Goal: Obtain resource: Download file/media

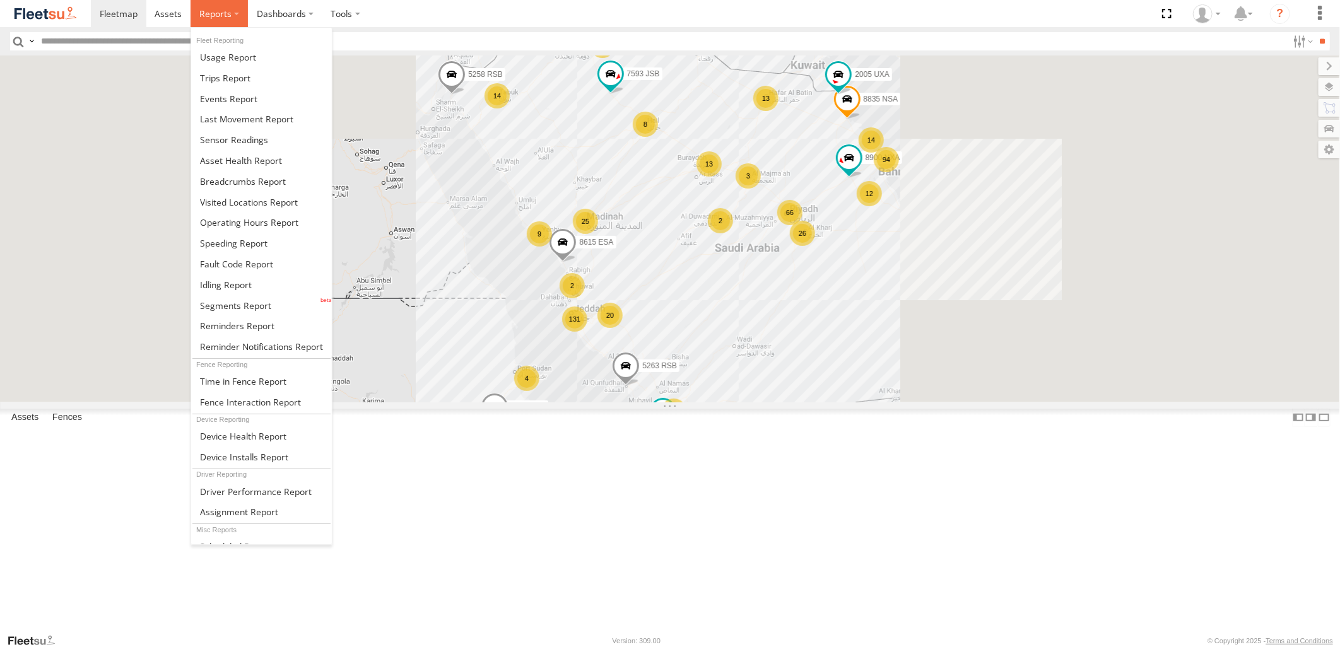
click at [235, 21] on label at bounding box center [219, 13] width 57 height 27
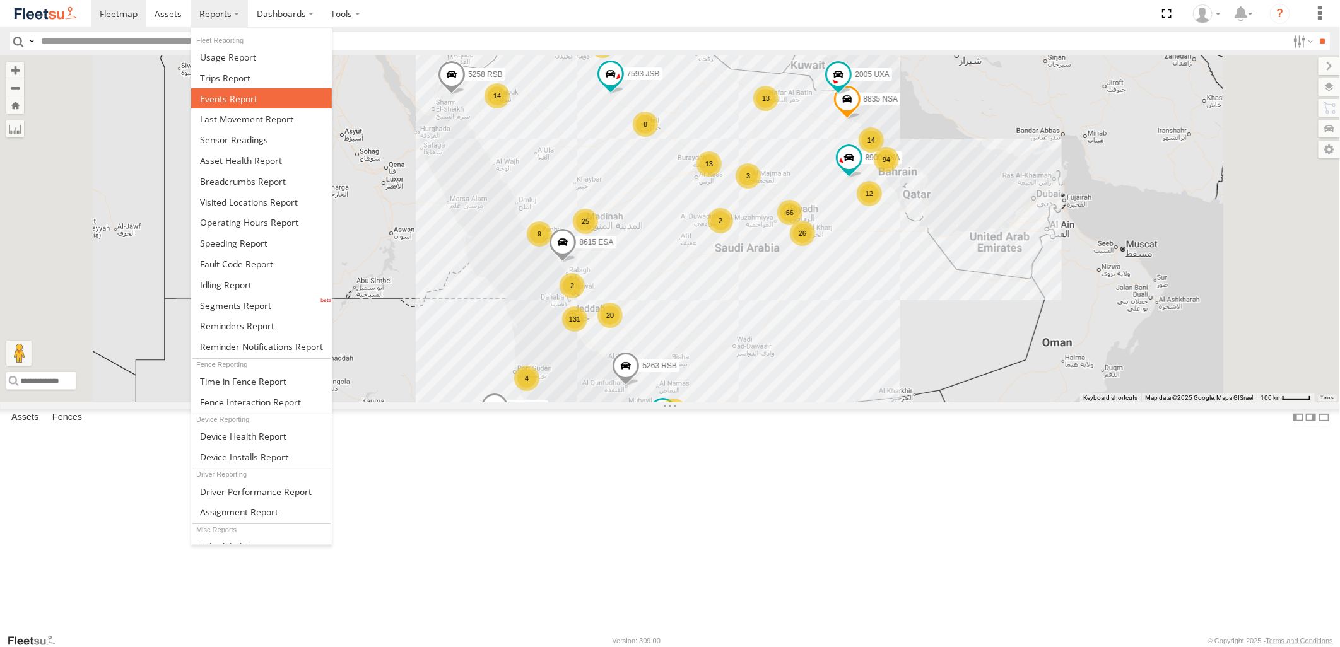
click at [268, 101] on link at bounding box center [261, 98] width 141 height 21
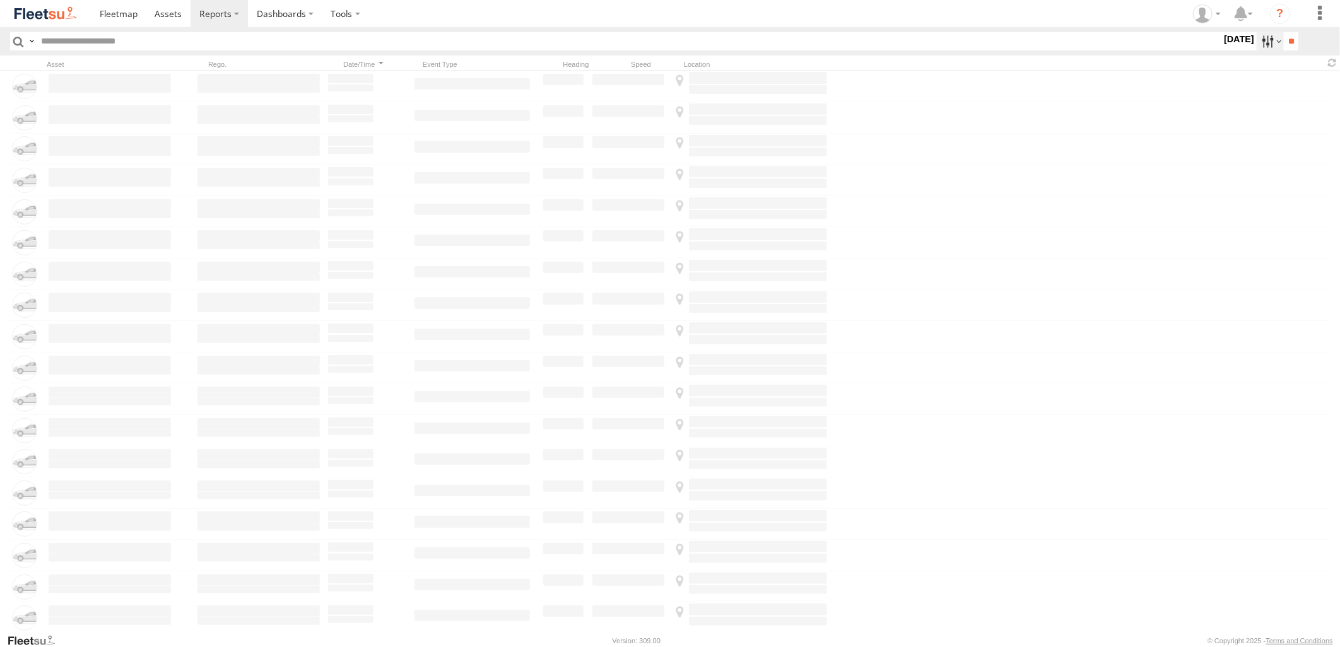
click at [1262, 44] on label at bounding box center [1270, 41] width 27 height 18
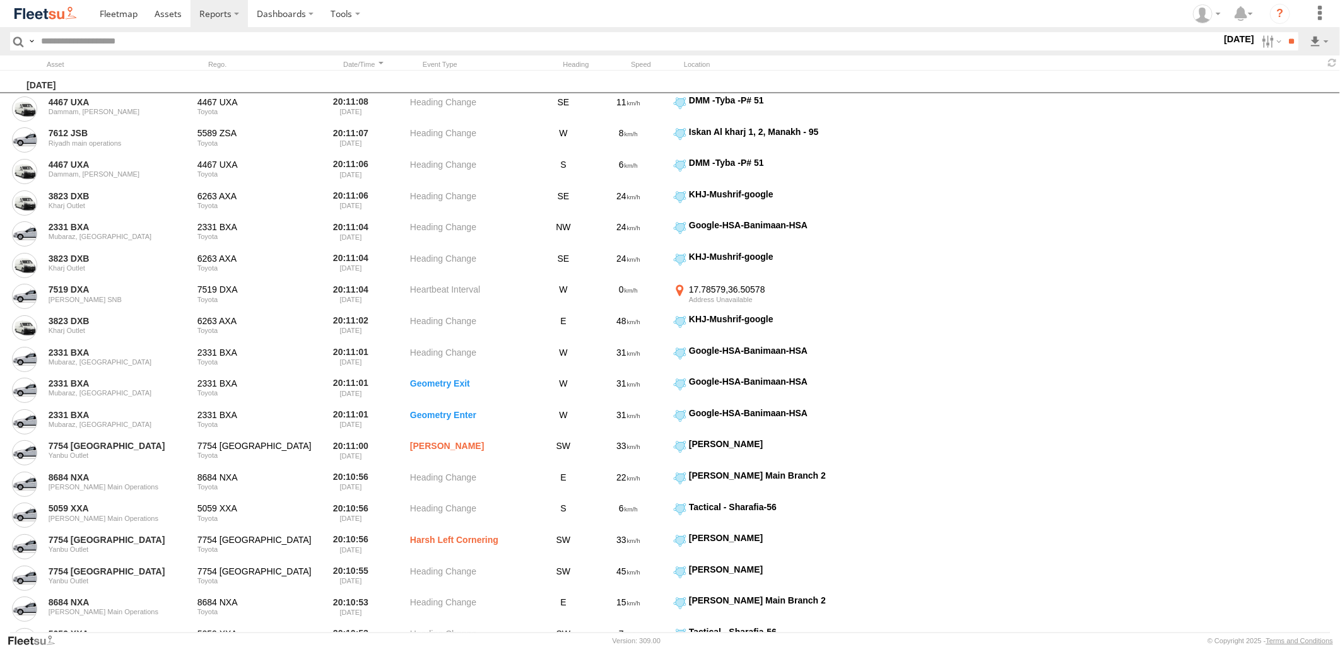
click at [0, 0] on span "[PERSON_NAME] - Jeddah" at bounding box center [0, 0] width 0 height 0
click at [0, 0] on span "Abha Warhouse" at bounding box center [0, 0] width 0 height 0
click at [0, 0] on span "[PERSON_NAME] - Logistics WH Jeddah" at bounding box center [0, 0] width 0 height 0
click at [0, 0] on span "Baha warehouse" at bounding box center [0, 0] width 0 height 0
click at [0, 0] on div "Defleeted Vehicles [PERSON_NAME]" at bounding box center [0, 0] width 0 height 0
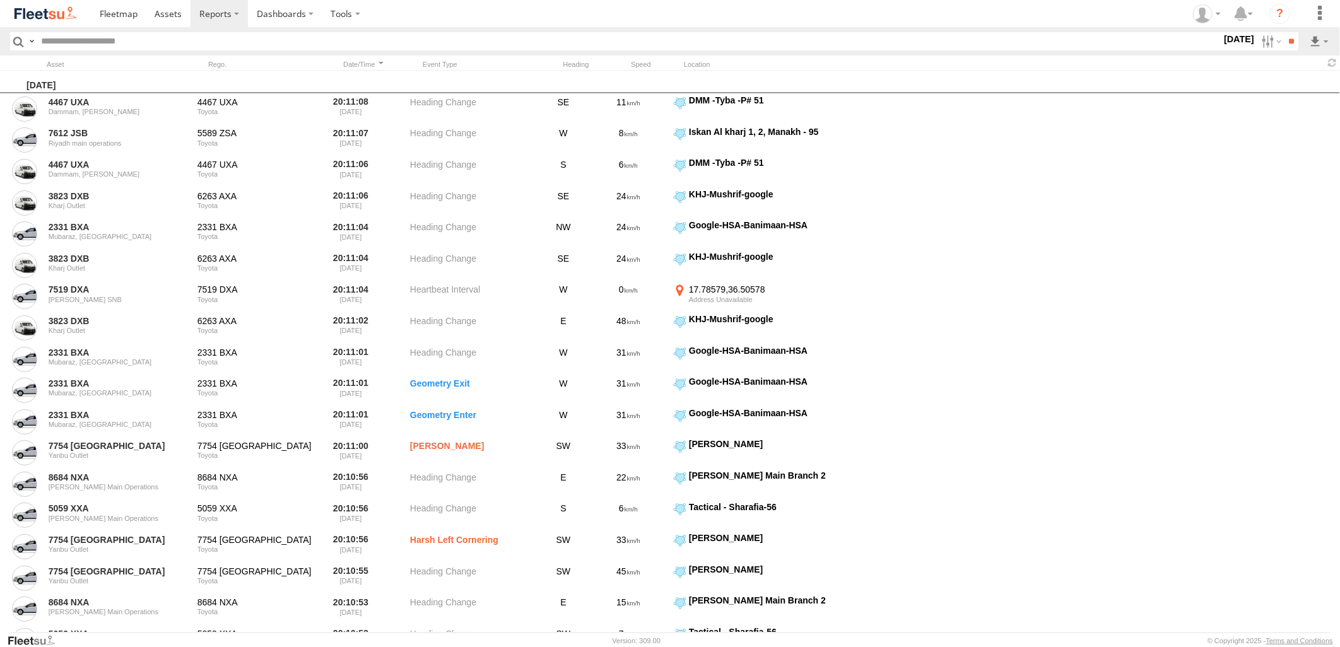
click at [0, 0] on span "Defleeted Vehicles [PERSON_NAME]" at bounding box center [0, 0] width 0 height 0
click at [0, 0] on span "Gizan Outlet" at bounding box center [0, 0] width 0 height 0
click at [0, 0] on span "[PERSON_NAME] Expansions SDCC Couriers" at bounding box center [0, 0] width 0 height 0
click at [0, 0] on span "Khamis Mushait Outlet" at bounding box center [0, 0] width 0 height 0
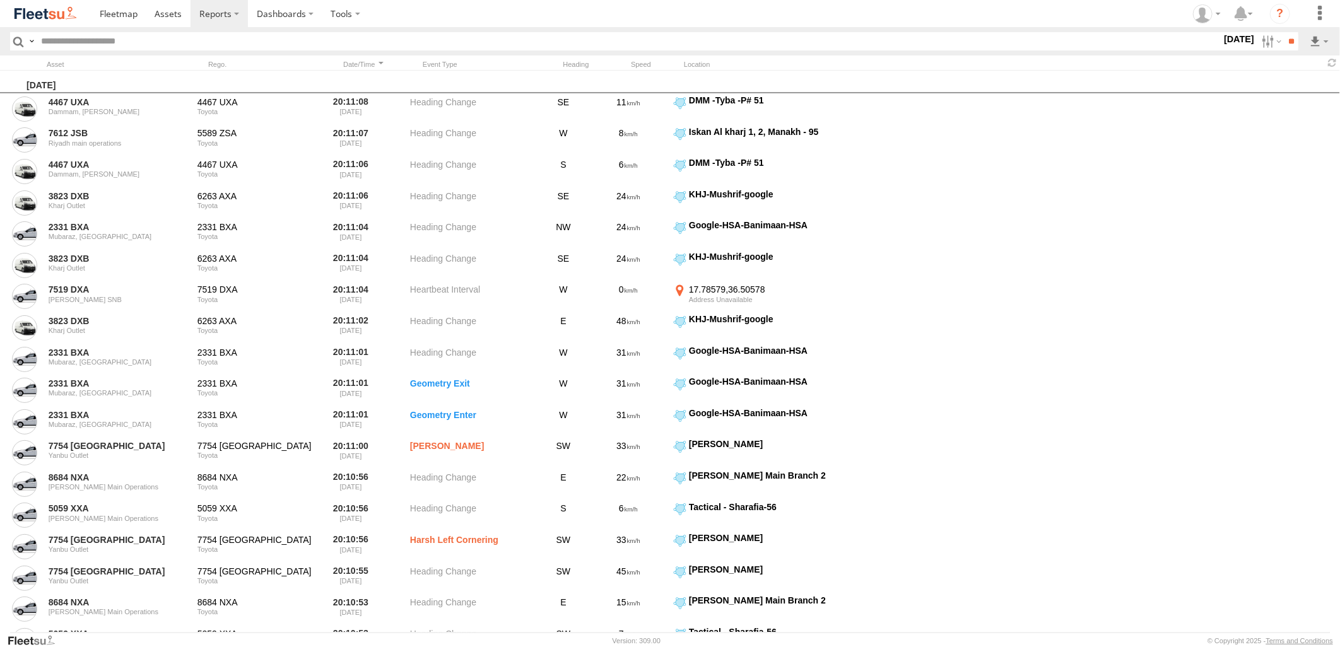
click at [0, 0] on span "Main Warehouse, [GEOGRAPHIC_DATA]" at bounding box center [0, 0] width 0 height 0
click at [0, 0] on span "Makkah Outlet" at bounding box center [0, 0] width 0 height 0
click at [0, 0] on span "Najran" at bounding box center [0, 0] width 0 height 0
click at [0, 0] on span "Qunfuda" at bounding box center [0, 0] width 0 height 0
click at [0, 0] on span "Tabuk Outlet" at bounding box center [0, 0] width 0 height 0
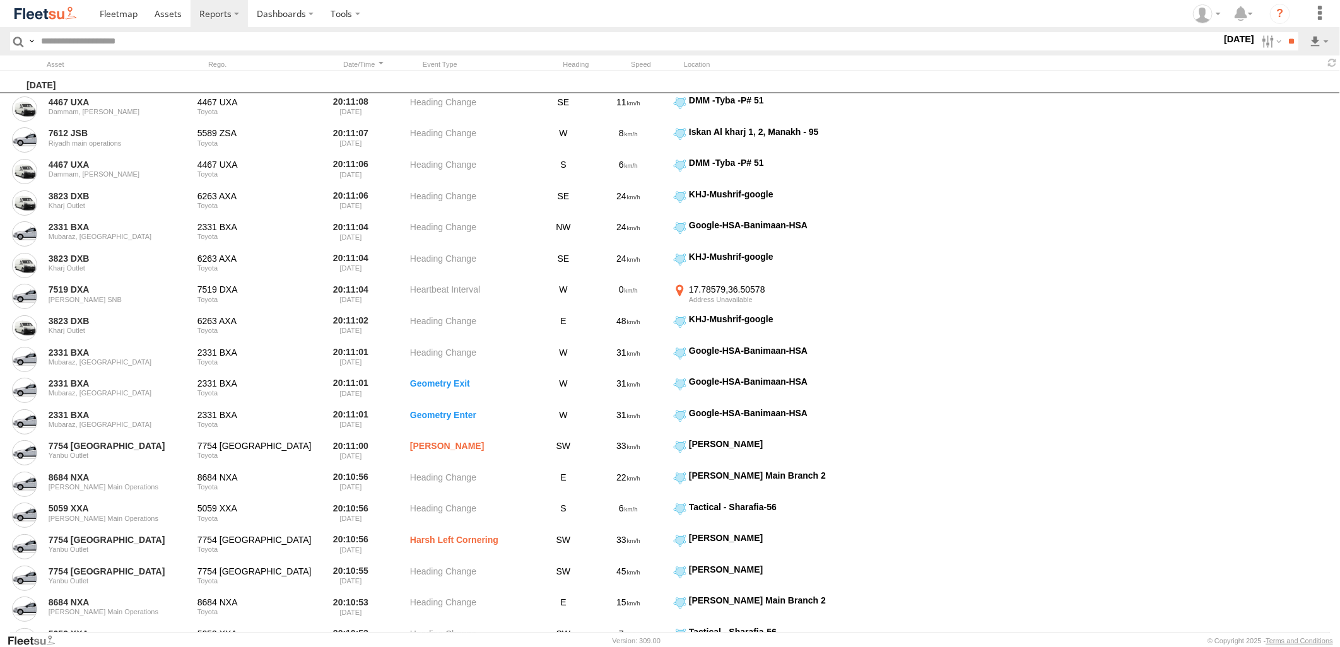
click at [0, 0] on span "Taif Outlet" at bounding box center [0, 0] width 0 height 0
click at [0, 0] on span "Yanbu Outlet" at bounding box center [0, 0] width 0 height 0
click at [0, 0] on label at bounding box center [0, 0] width 0 height 0
click at [1289, 47] on input "**" at bounding box center [1291, 41] width 15 height 18
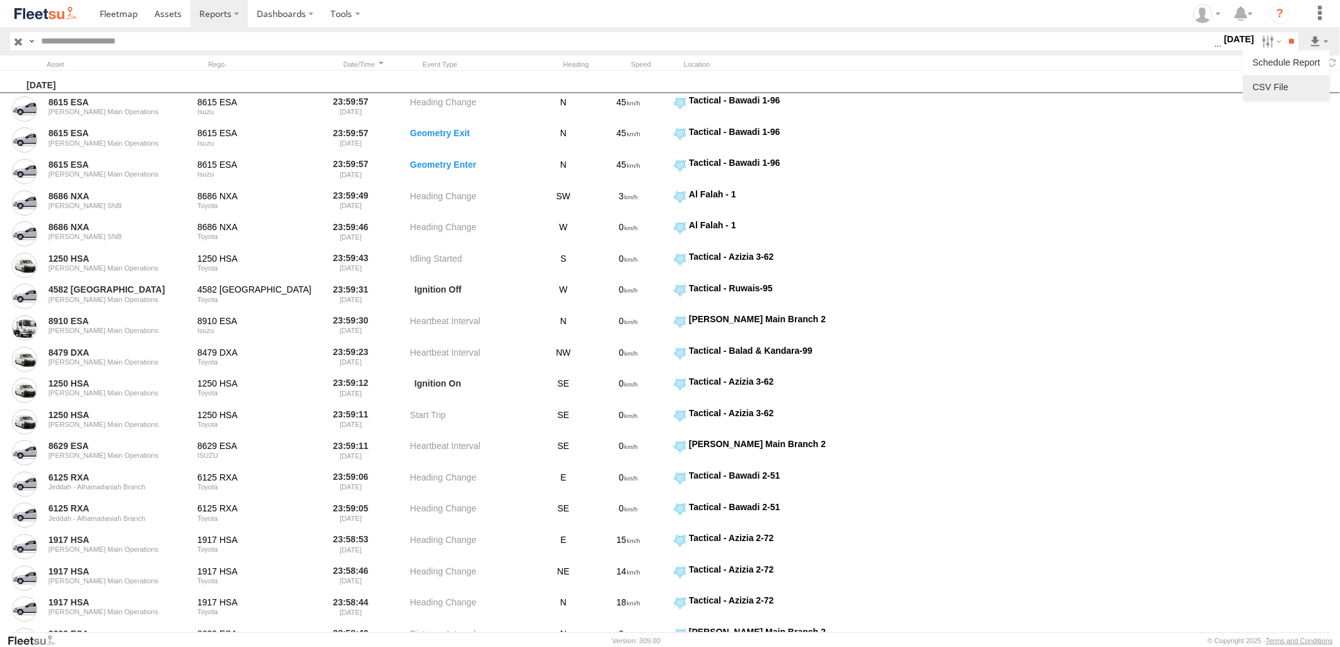
click at [1294, 83] on link at bounding box center [1286, 87] width 77 height 19
click at [907, 9] on section at bounding box center [714, 13] width 1246 height 27
click at [1258, 45] on label at bounding box center [1270, 41] width 27 height 18
click at [0, 0] on label at bounding box center [0, 0] width 0 height 0
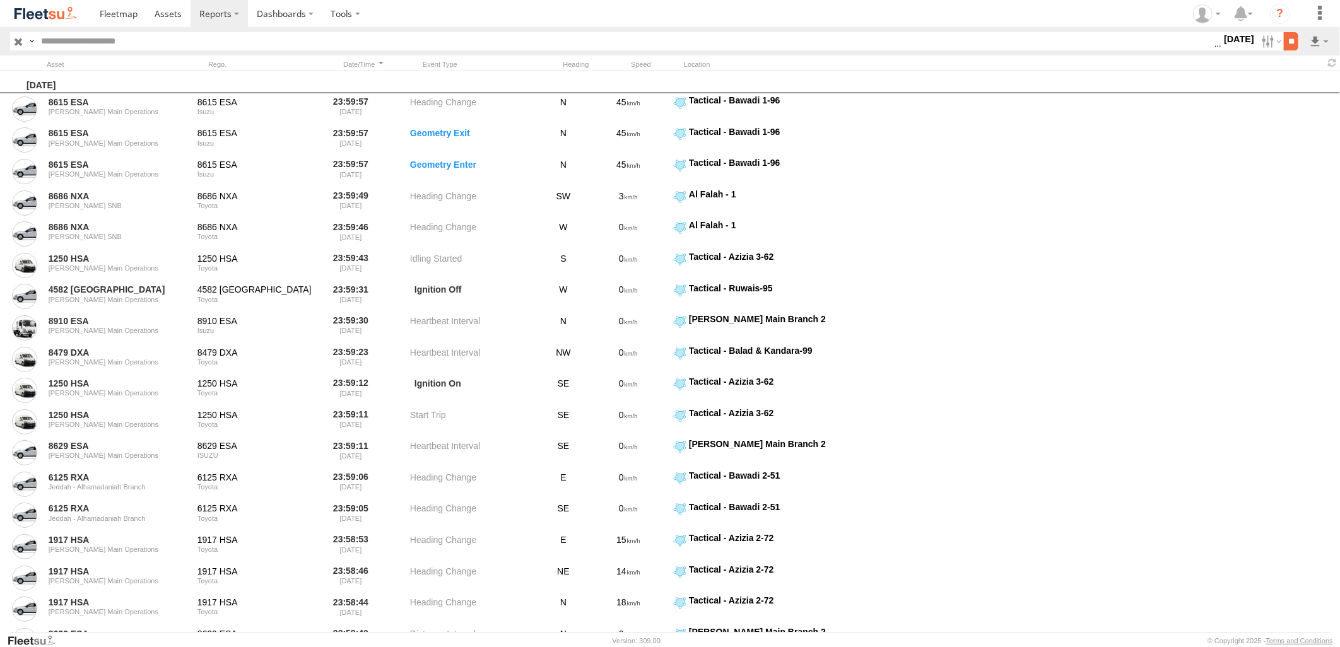
click at [1292, 42] on input "**" at bounding box center [1291, 41] width 15 height 18
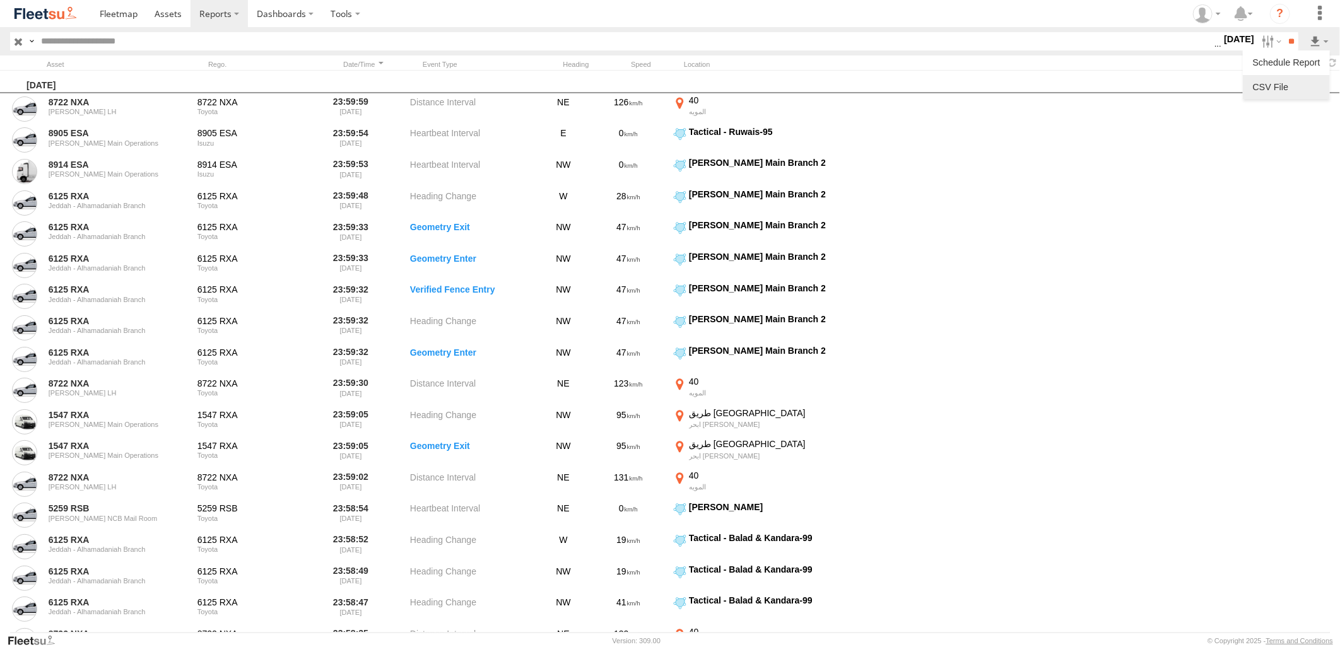
click at [1302, 90] on link at bounding box center [1286, 87] width 77 height 19
click at [688, 28] on header "Search Query Asset ID Asset Label Registration Manufacturer Model VIN Event Code" at bounding box center [670, 41] width 1340 height 28
click at [1257, 46] on label at bounding box center [1270, 41] width 27 height 18
click at [0, 0] on label at bounding box center [0, 0] width 0 height 0
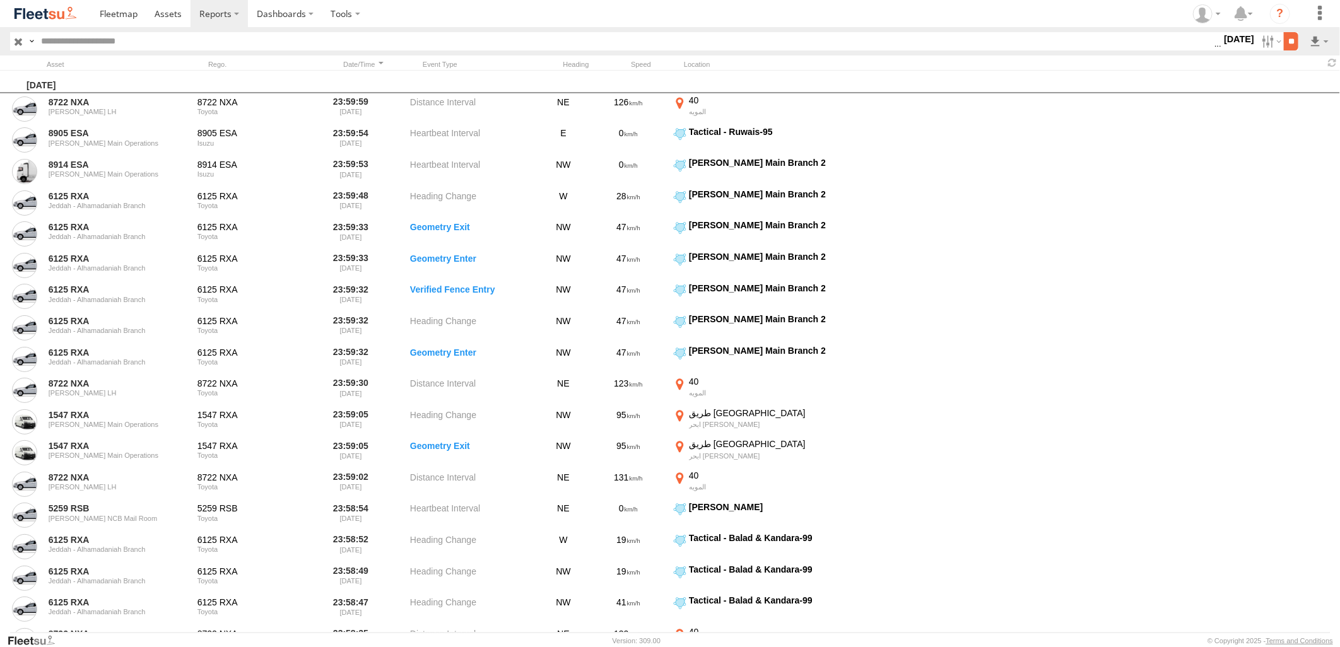
click at [1295, 44] on input "**" at bounding box center [1291, 41] width 15 height 18
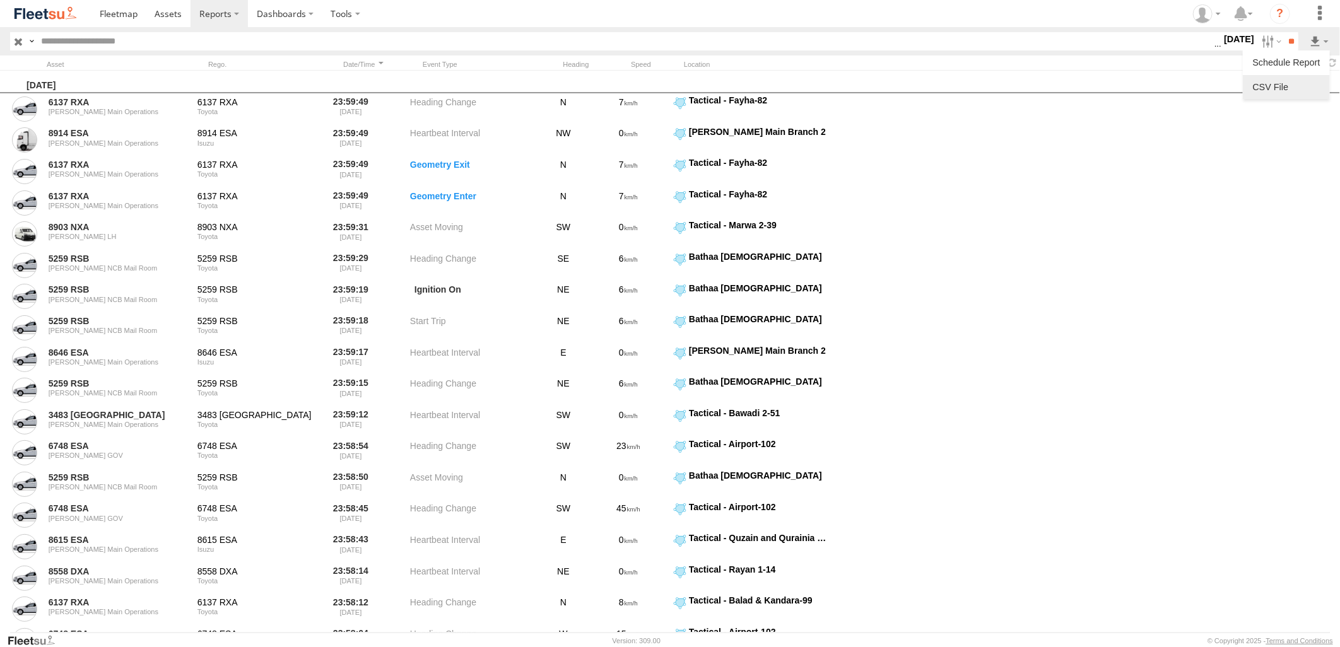
click at [1289, 86] on link at bounding box center [1286, 87] width 77 height 19
click at [892, 15] on section at bounding box center [714, 13] width 1246 height 27
click at [1257, 45] on label at bounding box center [1270, 41] width 27 height 18
click at [0, 0] on label at bounding box center [0, 0] width 0 height 0
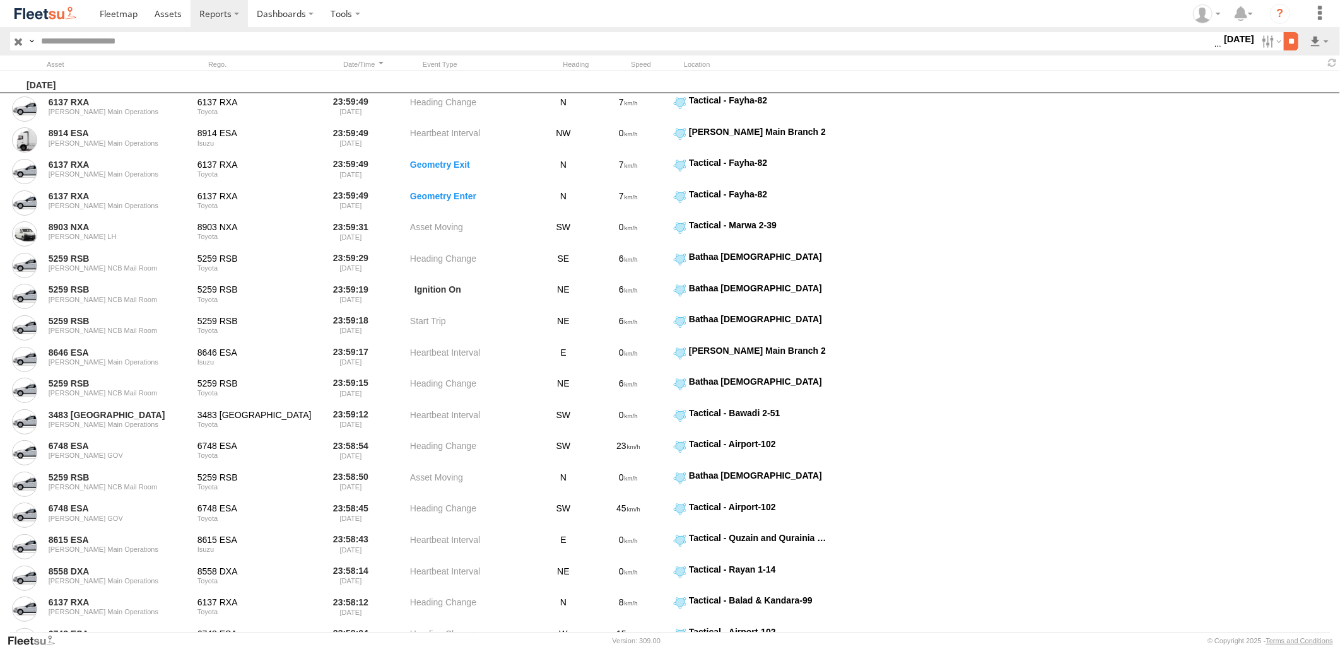
click at [1285, 43] on input "**" at bounding box center [1291, 41] width 15 height 18
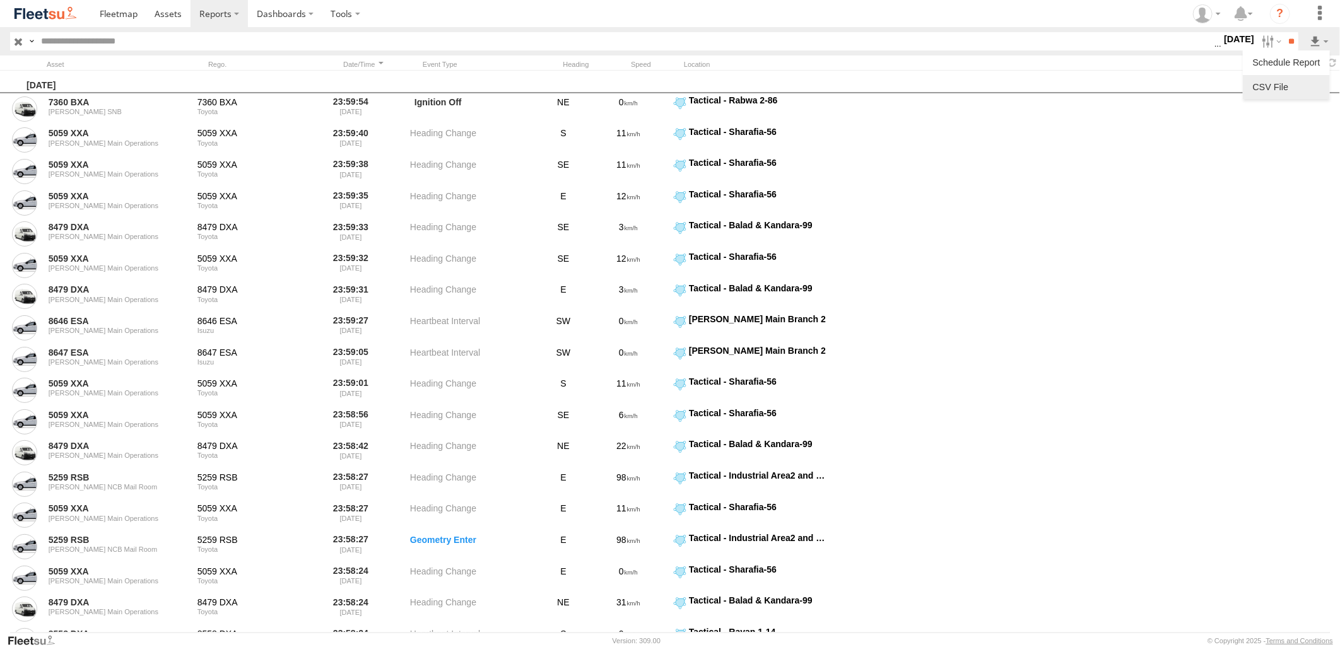
click at [1303, 81] on link at bounding box center [1286, 87] width 77 height 19
click at [918, 11] on section at bounding box center [714, 13] width 1246 height 27
click at [777, 39] on input "text" at bounding box center [625, 41] width 1179 height 18
click at [954, 27] on section at bounding box center [714, 13] width 1246 height 27
click at [1257, 40] on label at bounding box center [1270, 41] width 27 height 18
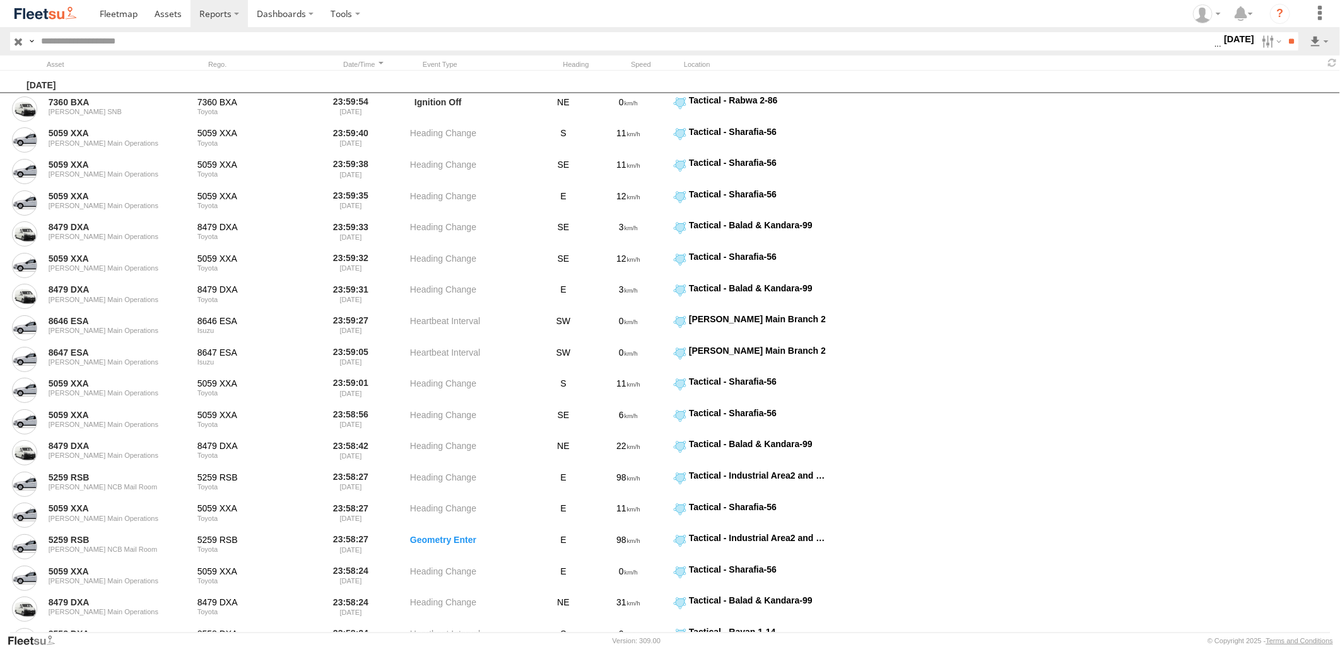
click at [0, 0] on label at bounding box center [0, 0] width 0 height 0
click at [1294, 38] on input "**" at bounding box center [1291, 41] width 15 height 18
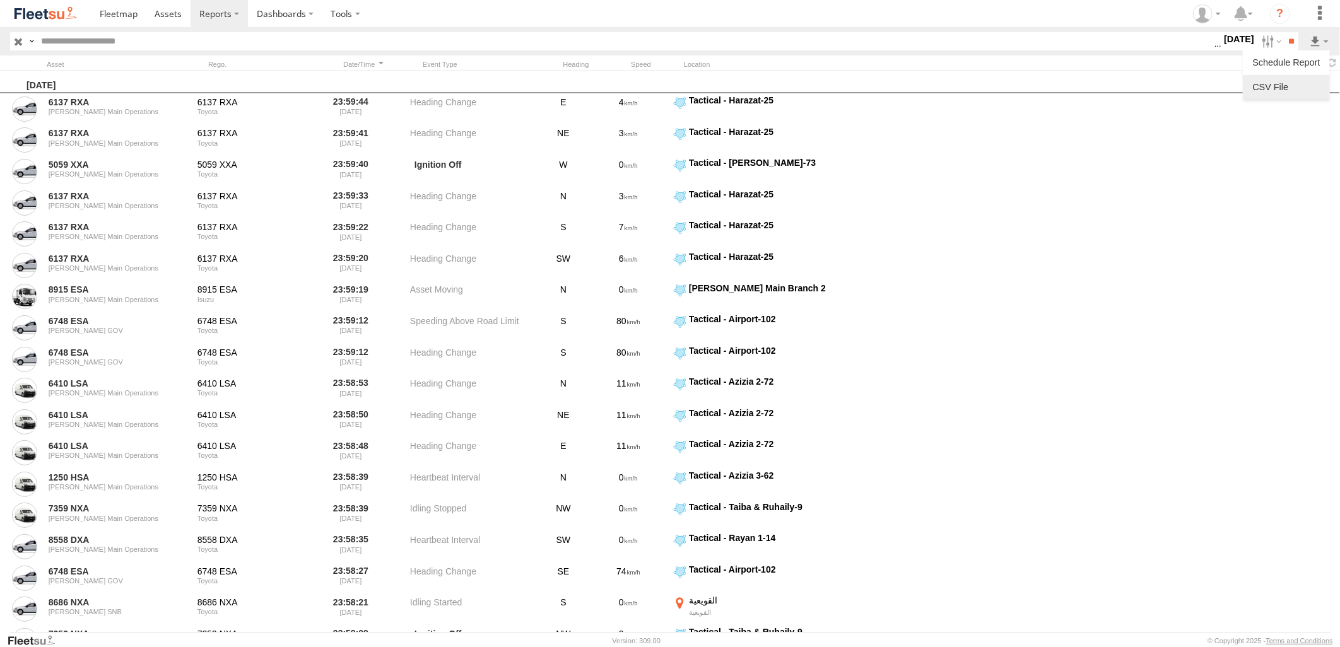
click at [1298, 81] on link at bounding box center [1286, 87] width 77 height 19
click at [793, 23] on section at bounding box center [714, 13] width 1246 height 27
click at [1257, 47] on label at bounding box center [1270, 41] width 27 height 18
click at [0, 0] on label at bounding box center [0, 0] width 0 height 0
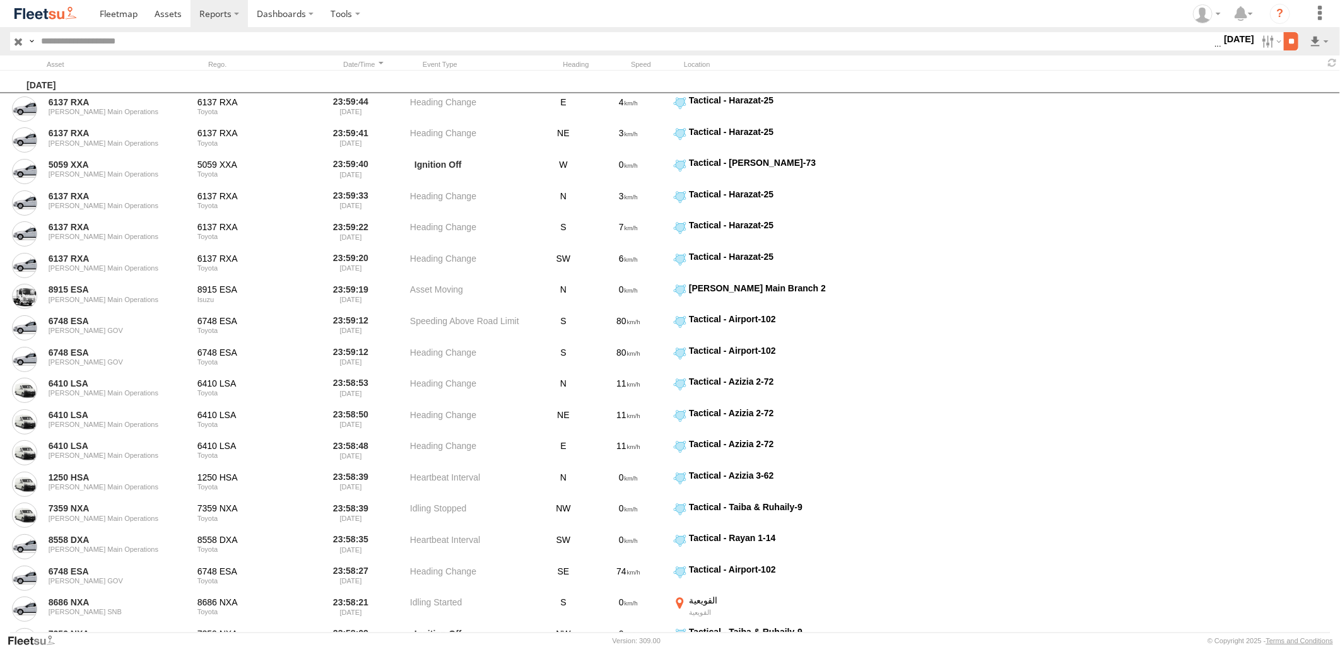
click at [1292, 39] on input "**" at bounding box center [1291, 41] width 15 height 18
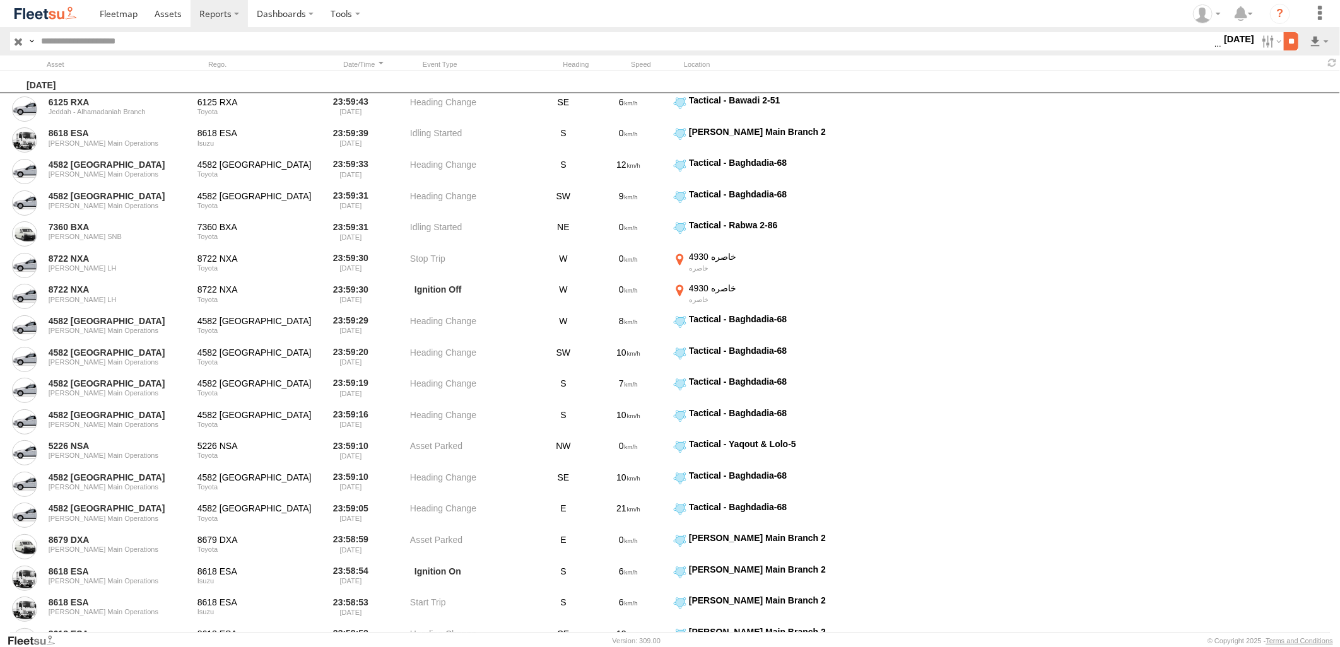
click at [1296, 49] on input "**" at bounding box center [1291, 41] width 15 height 18
click at [1307, 80] on link at bounding box center [1286, 87] width 77 height 19
click at [868, 42] on input "text" at bounding box center [625, 41] width 1179 height 18
click at [1257, 47] on label at bounding box center [1270, 41] width 27 height 18
click at [0, 0] on label at bounding box center [0, 0] width 0 height 0
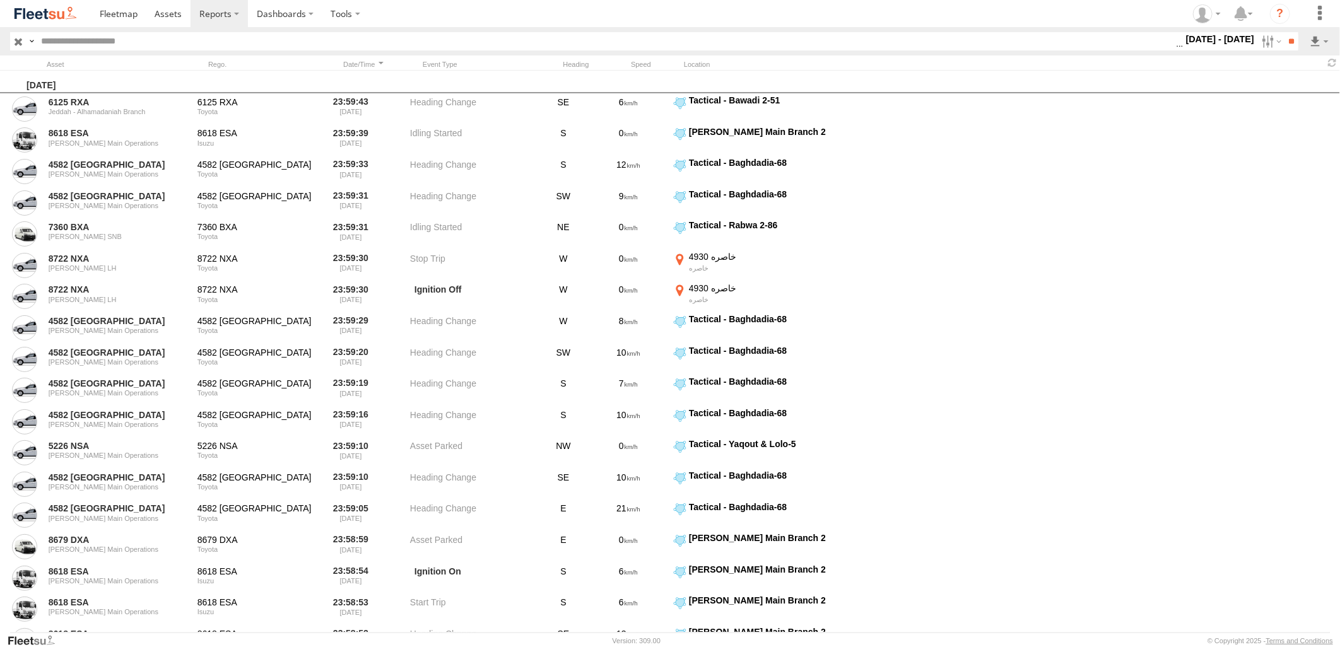
click at [0, 0] on label at bounding box center [0, 0] width 0 height 0
click at [1285, 40] on input "**" at bounding box center [1291, 41] width 15 height 18
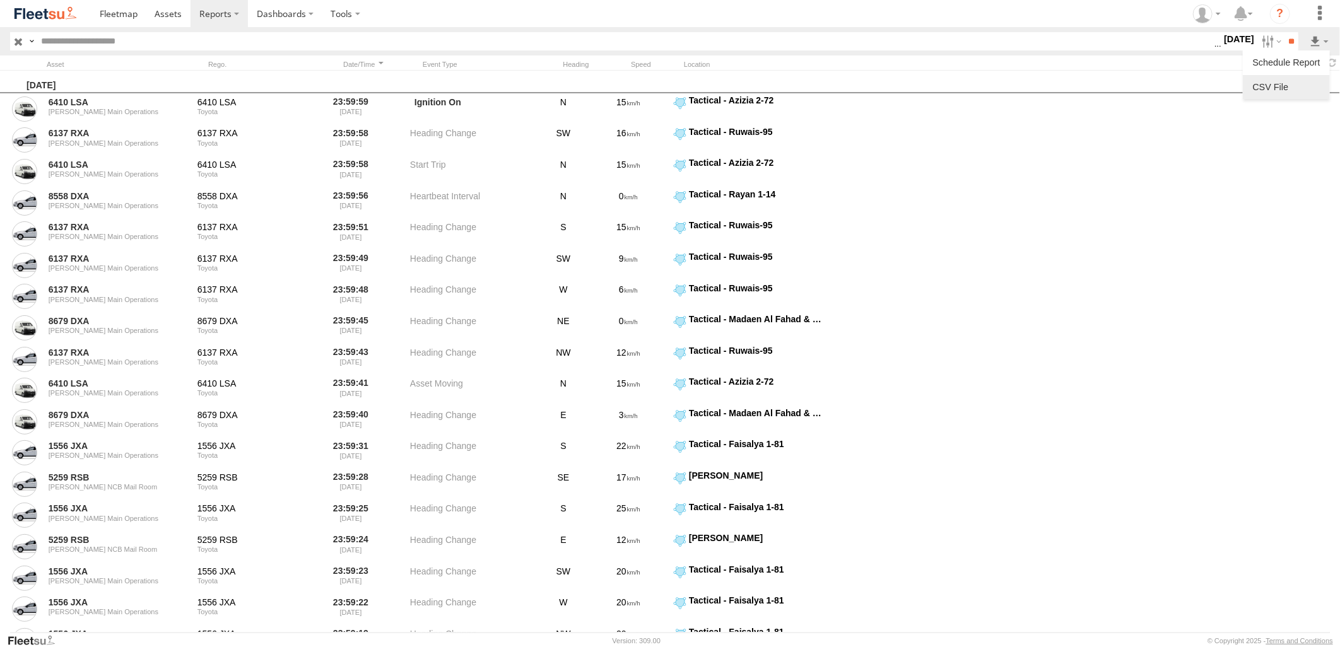
click at [1298, 85] on link at bounding box center [1286, 87] width 77 height 19
click at [874, 9] on section at bounding box center [714, 13] width 1246 height 27
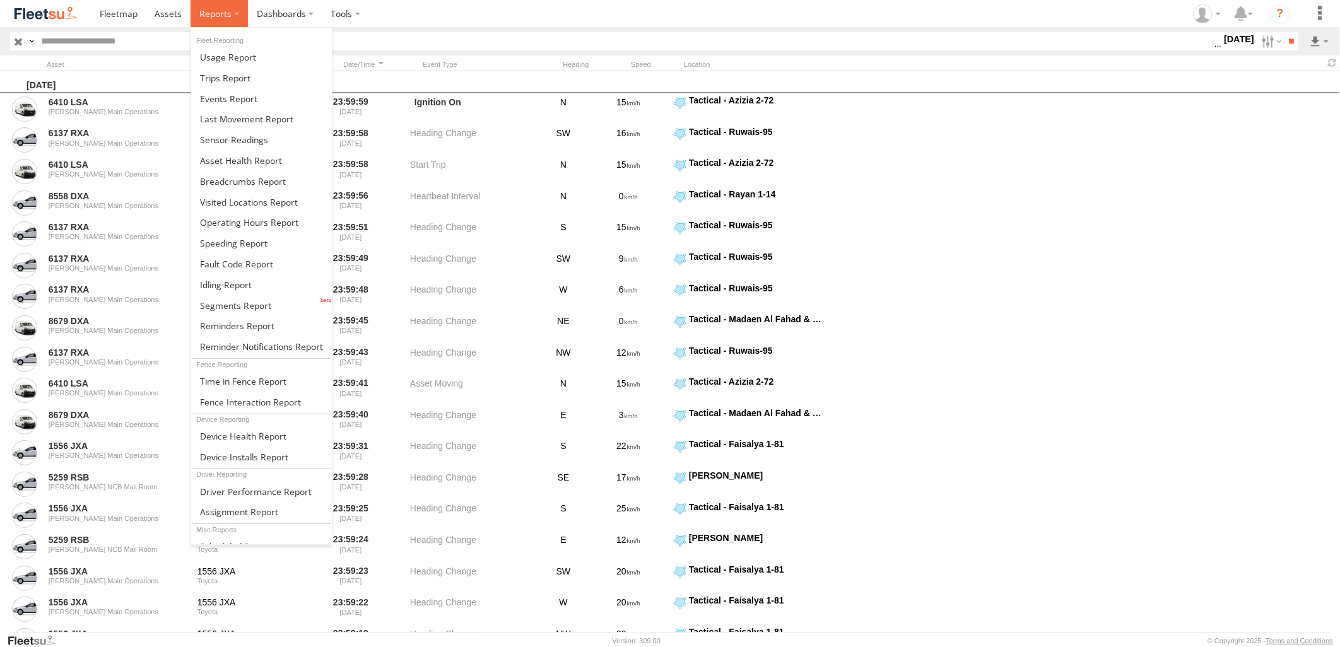
click at [218, 16] on span at bounding box center [215, 14] width 32 height 12
click at [250, 155] on span at bounding box center [241, 161] width 82 height 12
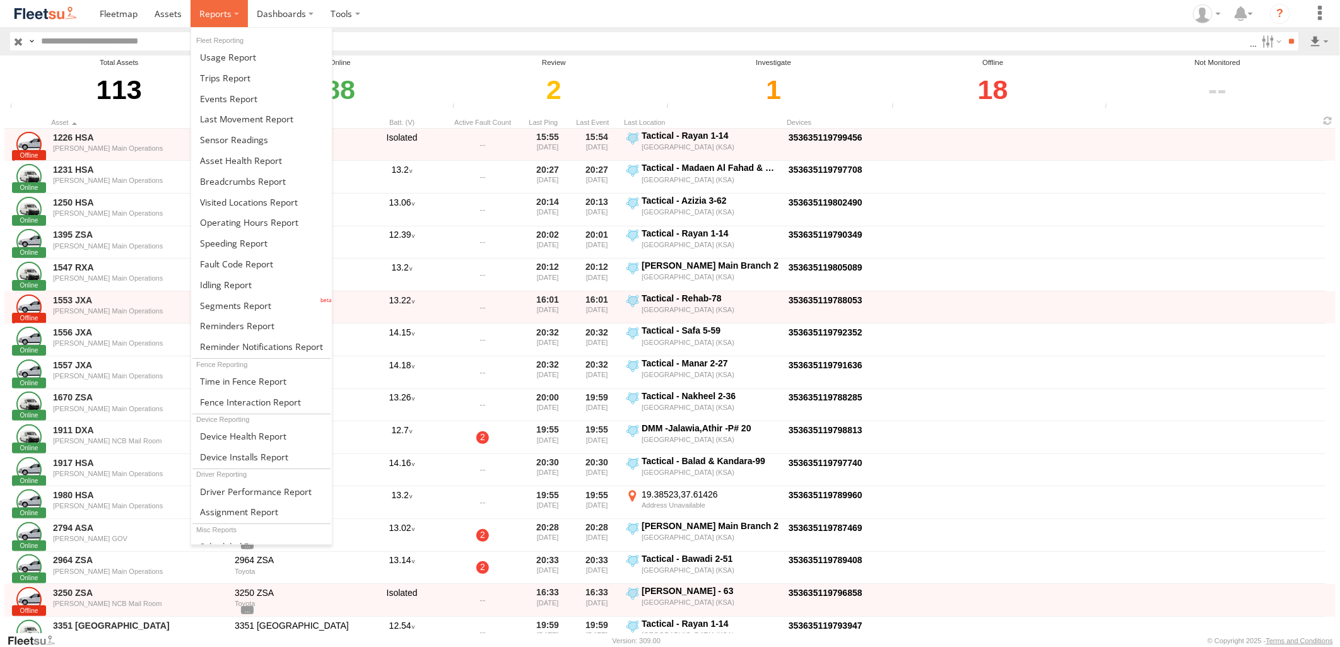
click at [224, 16] on span at bounding box center [215, 14] width 32 height 12
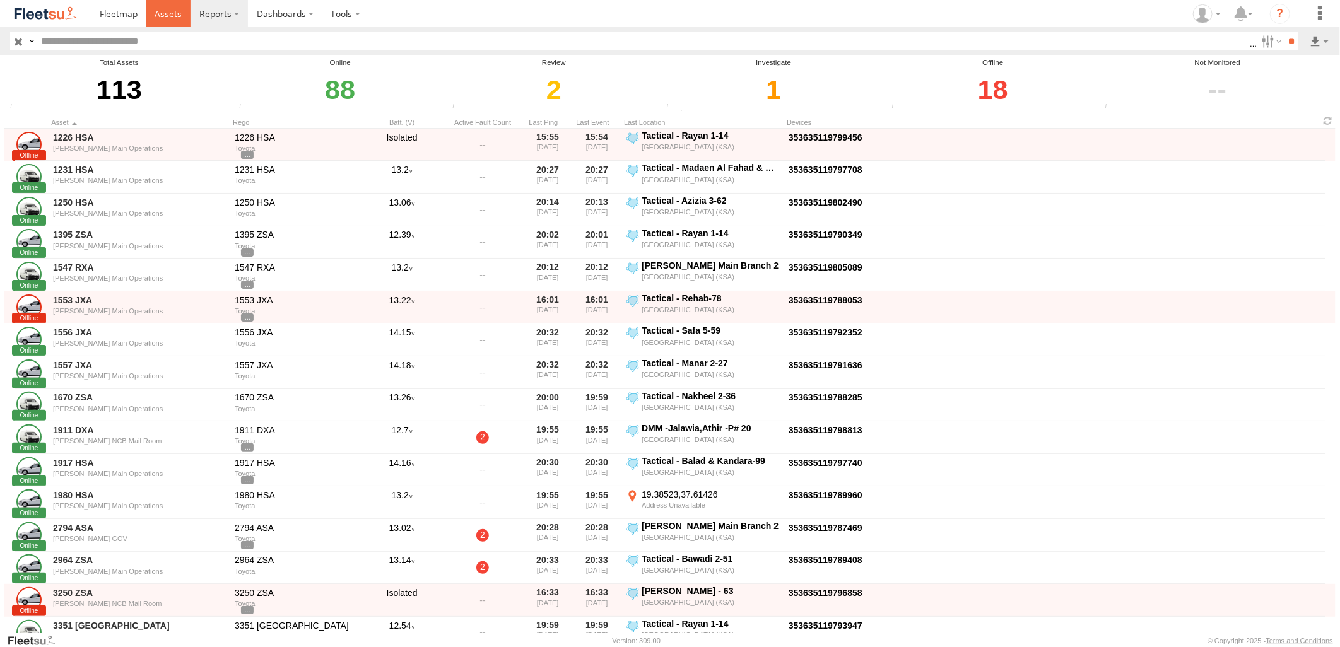
click at [179, 13] on span at bounding box center [168, 14] width 27 height 12
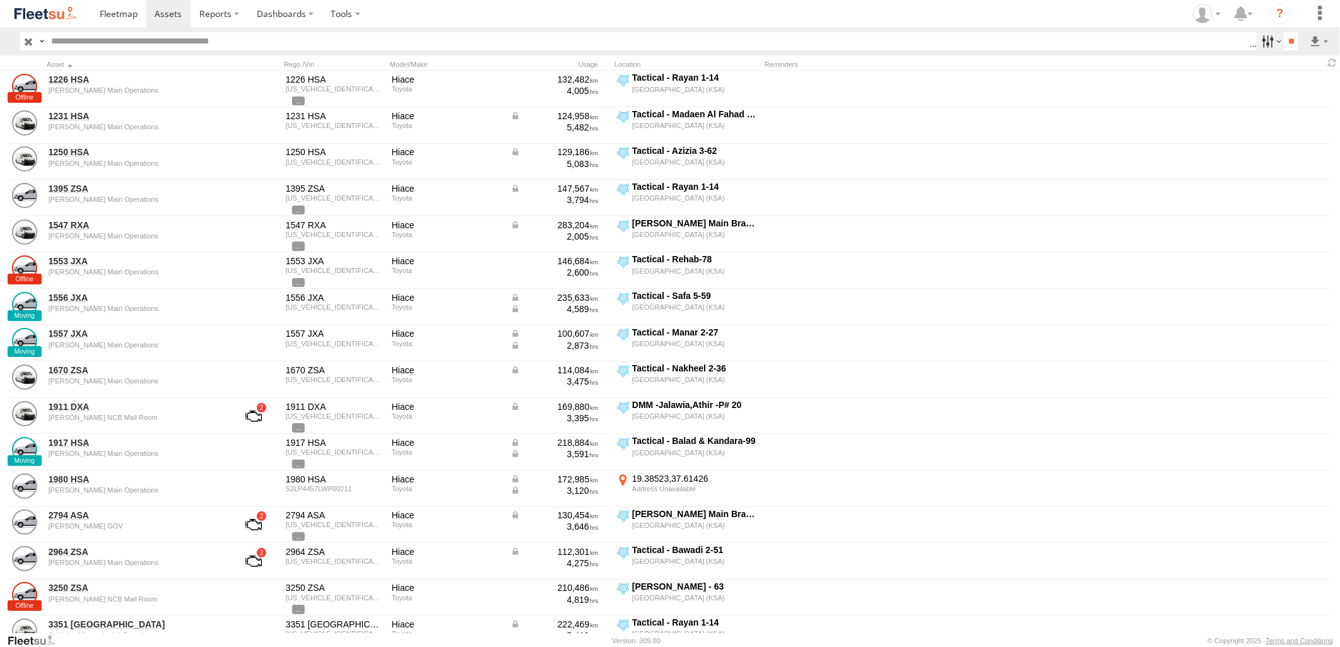
click at [1268, 44] on label at bounding box center [1270, 41] width 27 height 18
click at [0, 0] on span "[PERSON_NAME] Expansions SDCC Couriers" at bounding box center [0, 0] width 0 height 0
click at [1319, 88] on label at bounding box center [1286, 87] width 77 height 19
click at [0, 0] on button "Export" at bounding box center [0, 0] width 0 height 0
